Goal: Obtain resource: Download file/media

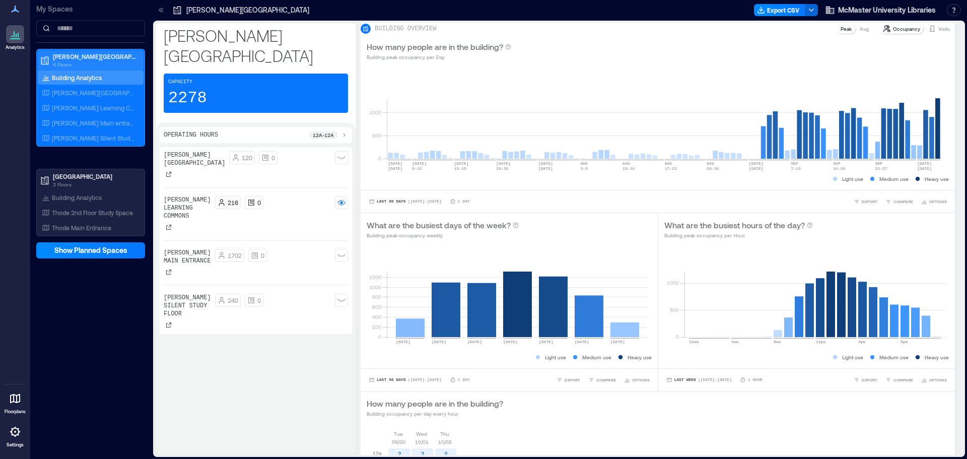
click at [73, 58] on p "[PERSON_NAME][GEOGRAPHIC_DATA]" at bounding box center [95, 56] width 85 height 8
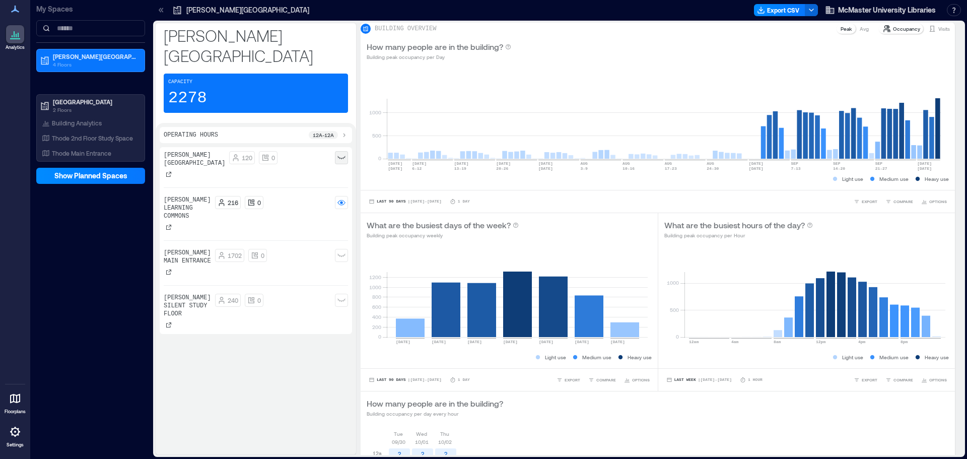
click at [341, 151] on div at bounding box center [341, 157] width 13 height 13
drag, startPoint x: 344, startPoint y: 232, endPoint x: 344, endPoint y: 240, distance: 8.1
click at [344, 251] on rect at bounding box center [341, 255] width 8 height 8
click at [346, 294] on div at bounding box center [341, 300] width 13 height 13
click at [787, 9] on button "Export CSV" at bounding box center [779, 10] width 51 height 12
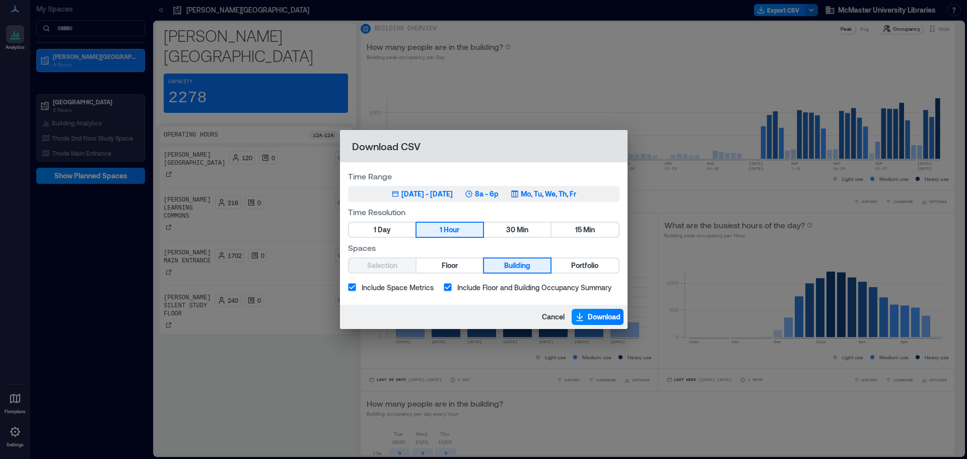
click at [489, 191] on p "8a - 6p" at bounding box center [487, 194] width 24 height 10
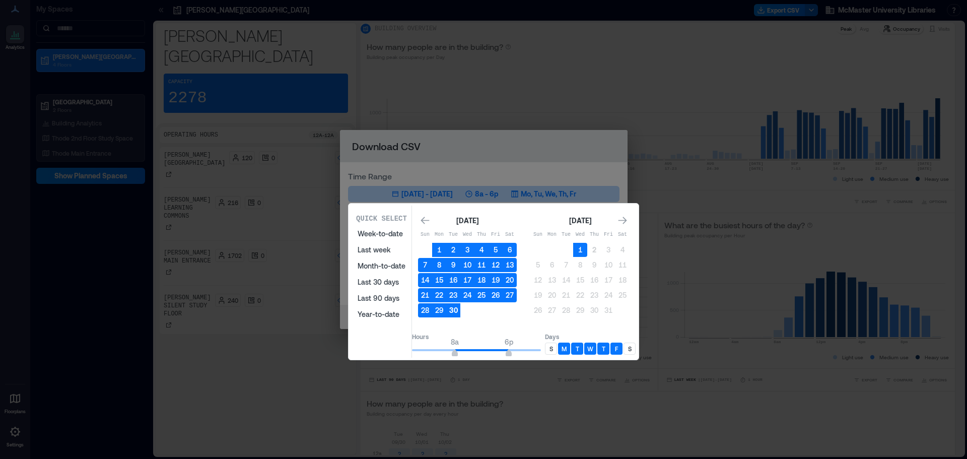
click at [460, 308] on button "30" at bounding box center [453, 310] width 14 height 14
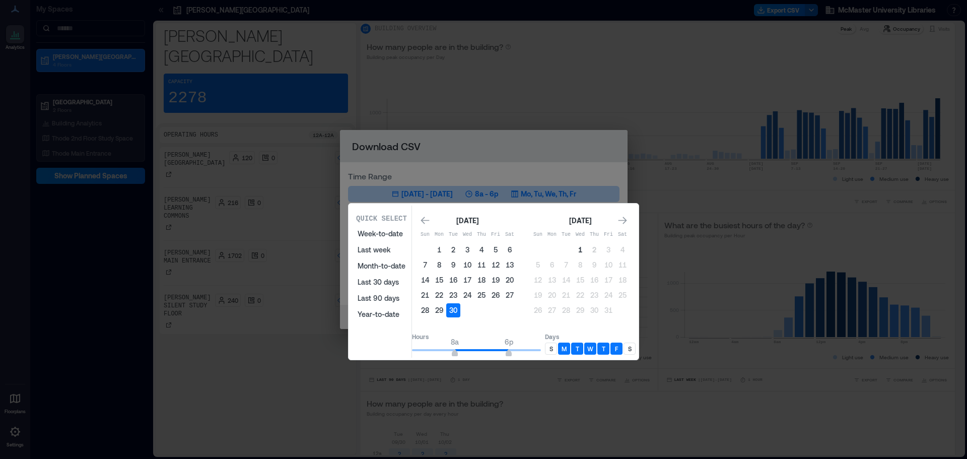
click at [587, 245] on button "1" at bounding box center [580, 250] width 14 height 14
type input "**"
drag, startPoint x: 521, startPoint y: 351, endPoint x: 551, endPoint y: 354, distance: 30.4
click at [533, 354] on span "10p" at bounding box center [530, 354] width 6 height 4
type input "*"
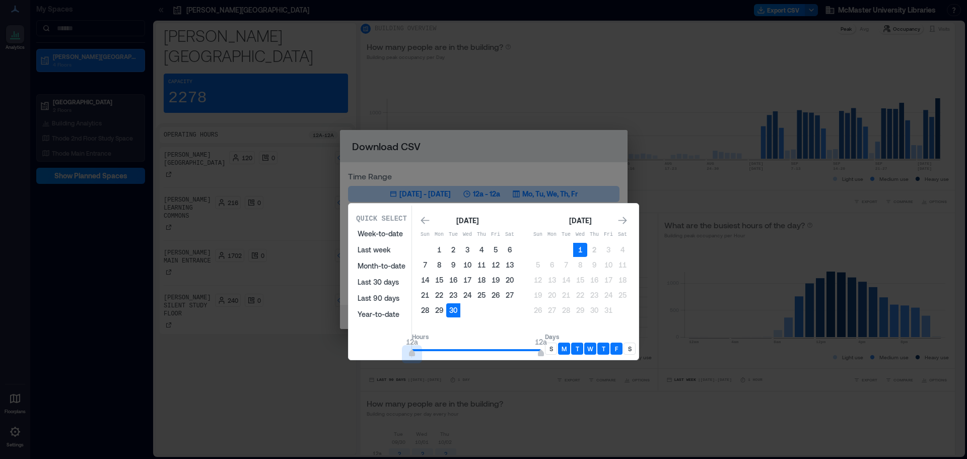
drag, startPoint x: 464, startPoint y: 356, endPoint x: 412, endPoint y: 352, distance: 51.6
click at [412, 352] on div "Quick Select Week-to-date Last week Month-to-date Last 30 days Last 90 days Yea…" at bounding box center [494, 281] width 284 height 152
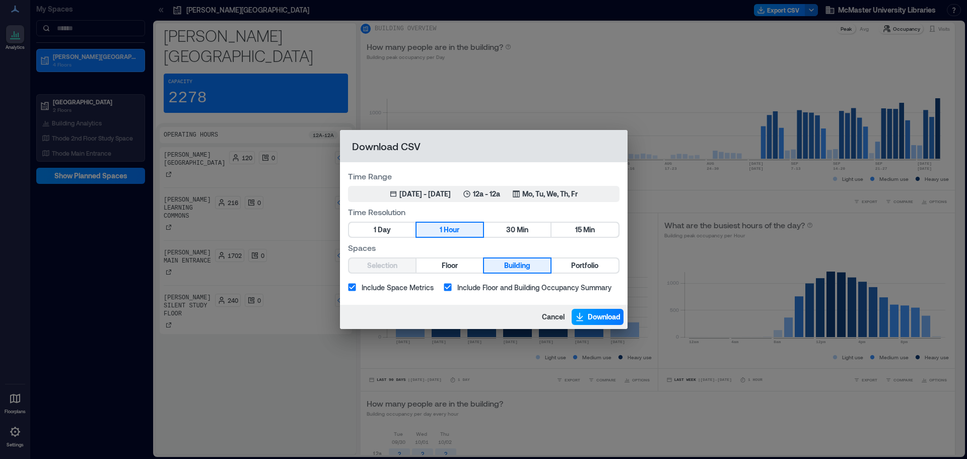
click at [610, 314] on span "Download" at bounding box center [604, 317] width 33 height 10
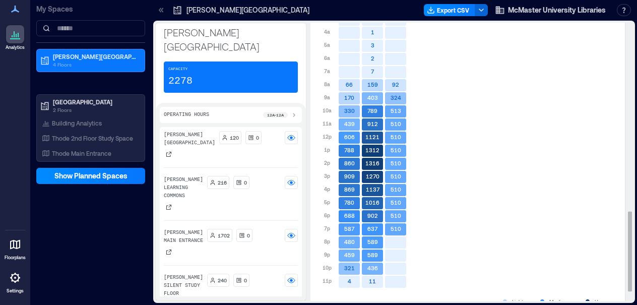
scroll to position [655, 0]
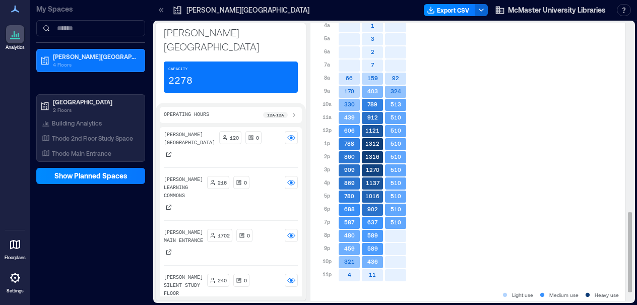
click at [490, 206] on div "[DATE] [DATE] [DATE] 12a 1a 2a 3a 4a 5a 6a 7a 8a 9a 10a 11a 12p 1p 2p 3p 4p 5p …" at bounding box center [467, 121] width 302 height 336
drag, startPoint x: 377, startPoint y: 204, endPoint x: 363, endPoint y: 203, distance: 14.1
click at [363, 202] on icon "1016" at bounding box center [372, 196] width 21 height 12
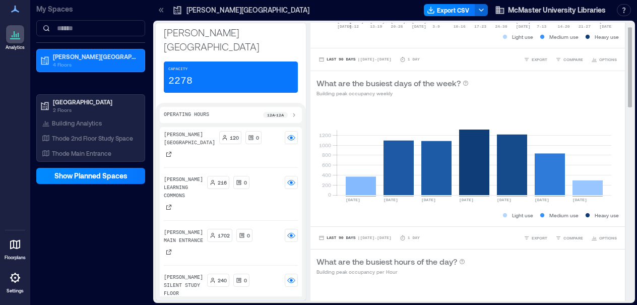
scroll to position [0, 0]
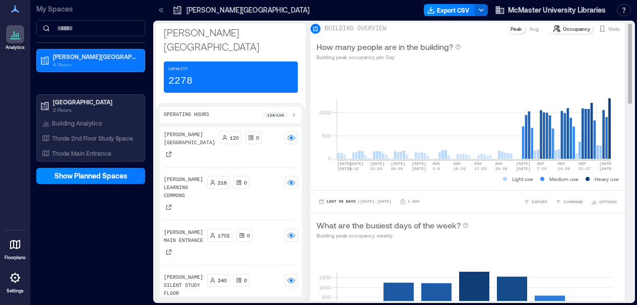
click at [529, 33] on p "Avg" at bounding box center [533, 29] width 9 height 8
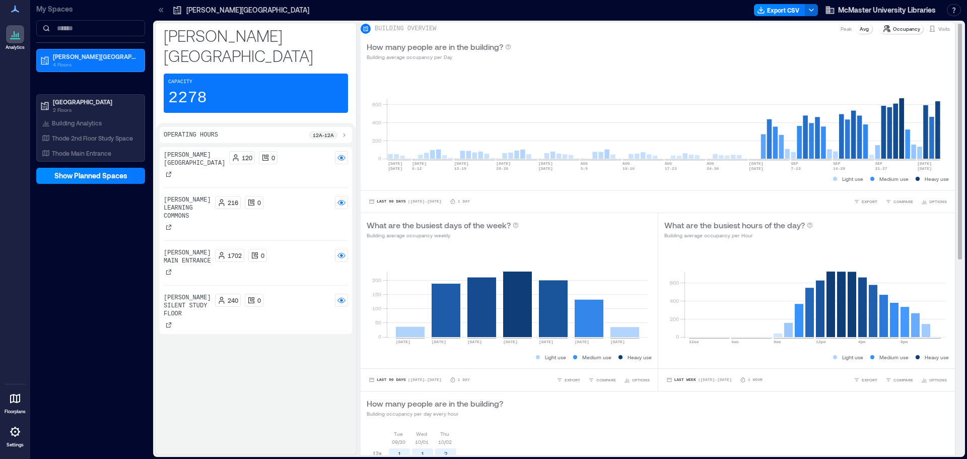
click at [840, 33] on p "Peak" at bounding box center [845, 29] width 11 height 8
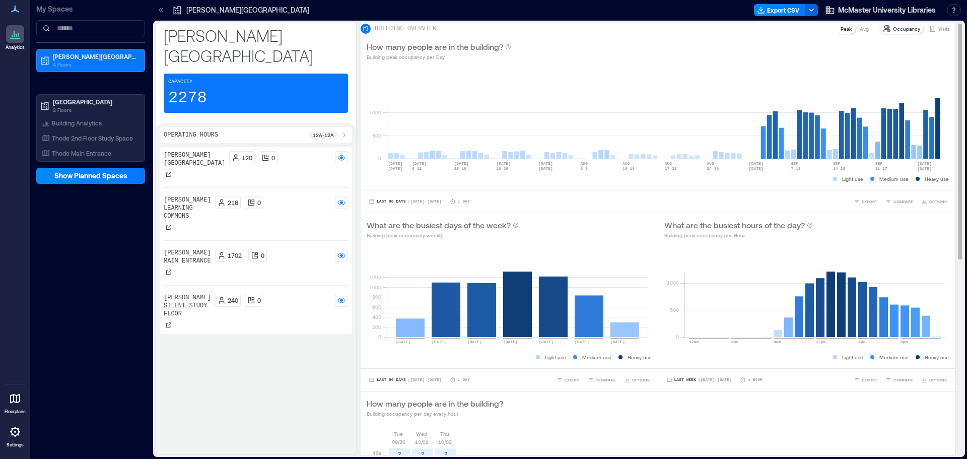
click at [860, 33] on p "Avg" at bounding box center [864, 29] width 9 height 8
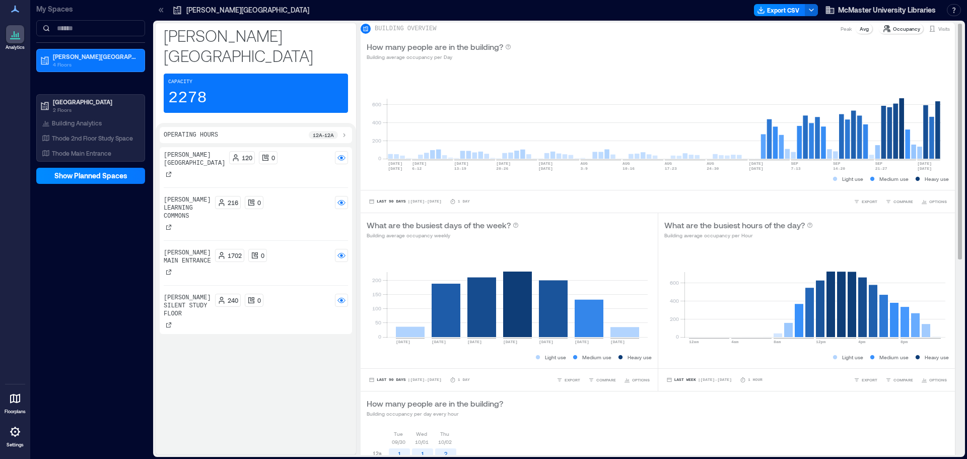
click at [860, 33] on p "Avg" at bounding box center [864, 29] width 9 height 8
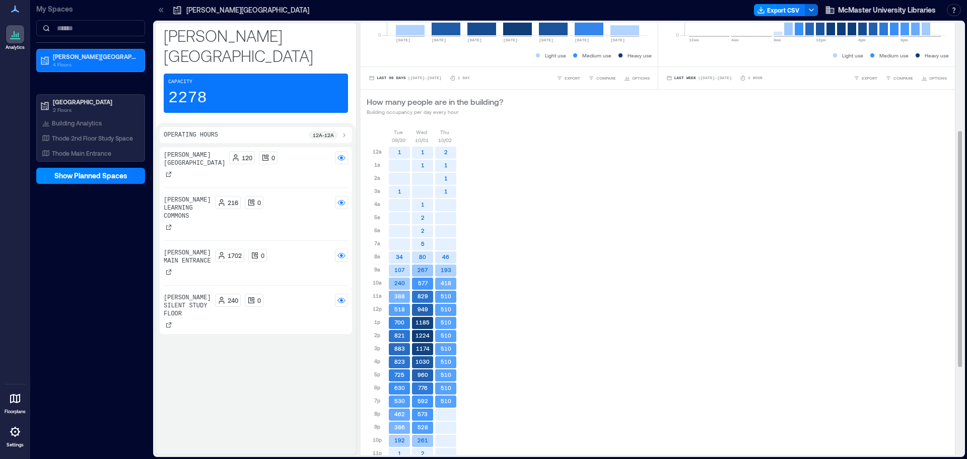
scroll to position [302, 0]
click at [566, 196] on div "[DATE] [DATE] [DATE] 12a 1a 2a 3a 4a 5a 6a 7a 8a 9a 10a 11a 12p 1p 2p 3p 4p 5p …" at bounding box center [658, 297] width 582 height 340
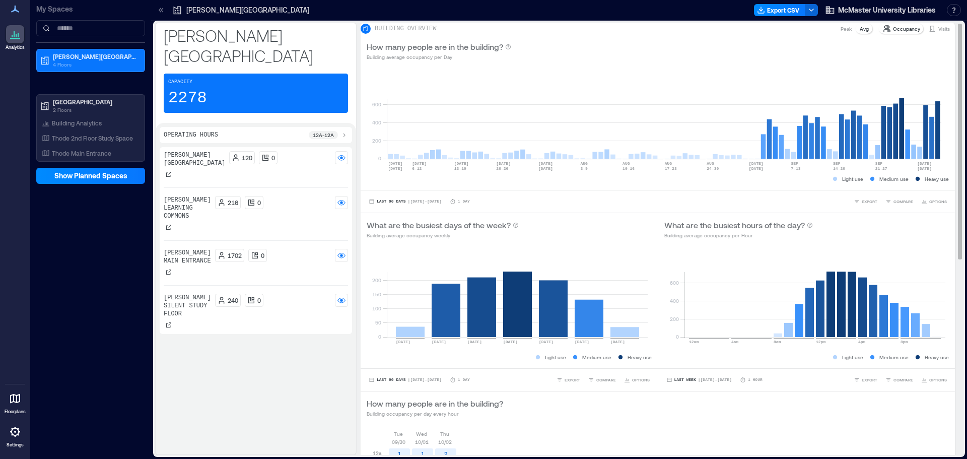
click at [840, 33] on p "Peak" at bounding box center [845, 29] width 11 height 8
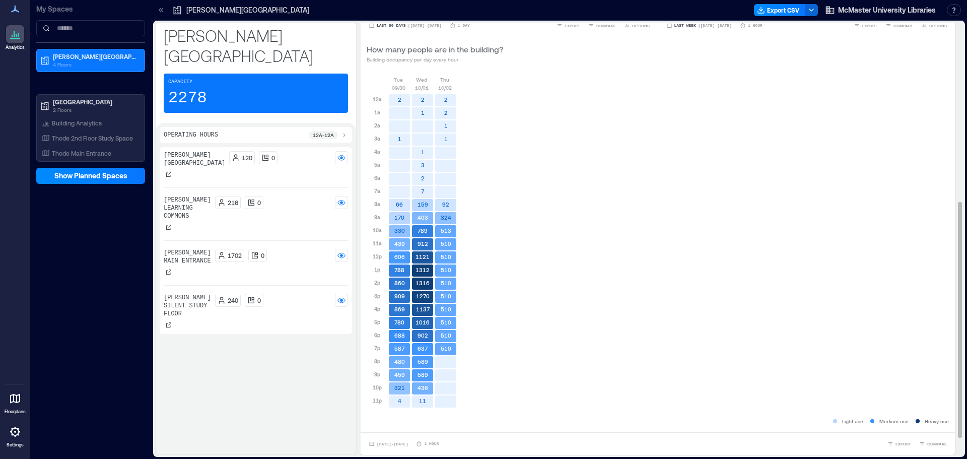
scroll to position [360, 0]
